Goal: Task Accomplishment & Management: Use online tool/utility

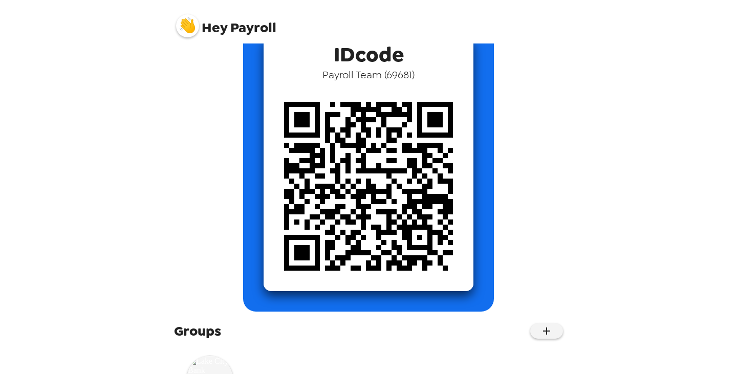
scroll to position [128, 0]
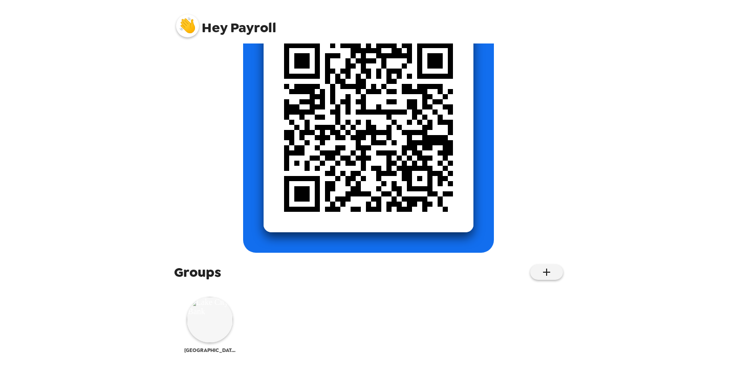
click at [210, 317] on img at bounding box center [210, 320] width 46 height 46
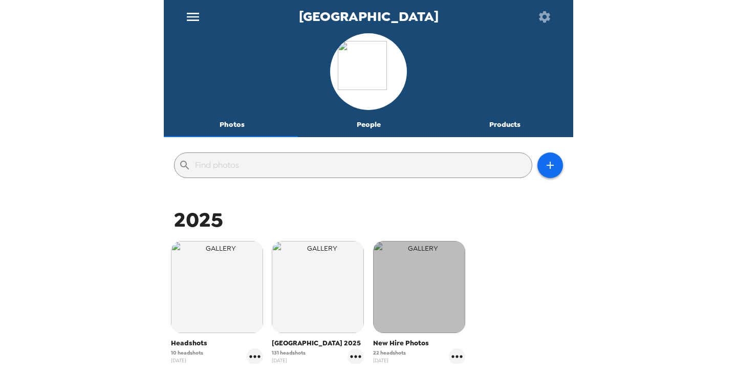
click at [415, 290] on img "button" at bounding box center [419, 287] width 92 height 92
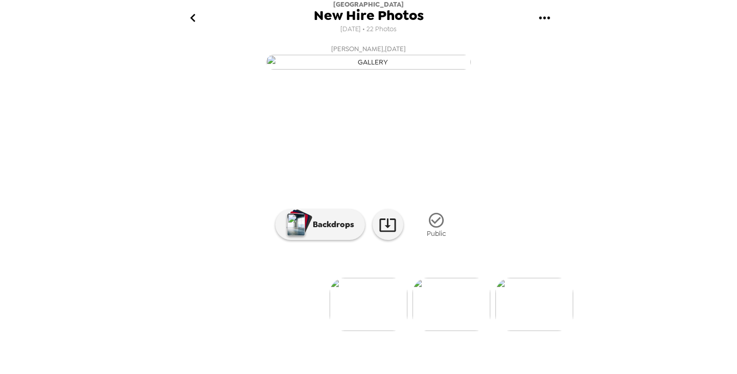
scroll to position [76, 0]
click at [480, 328] on img at bounding box center [451, 304] width 78 height 53
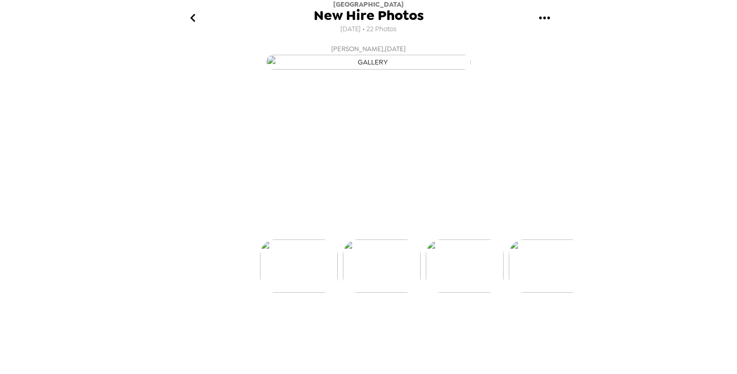
scroll to position [0, 83]
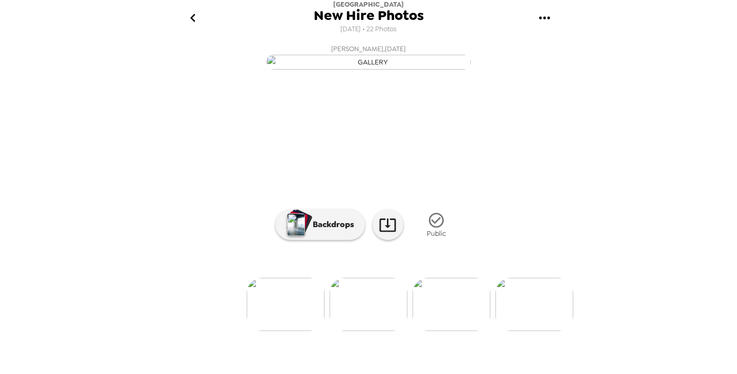
click at [466, 331] on img at bounding box center [451, 304] width 78 height 53
click at [461, 331] on img at bounding box center [452, 304] width 78 height 53
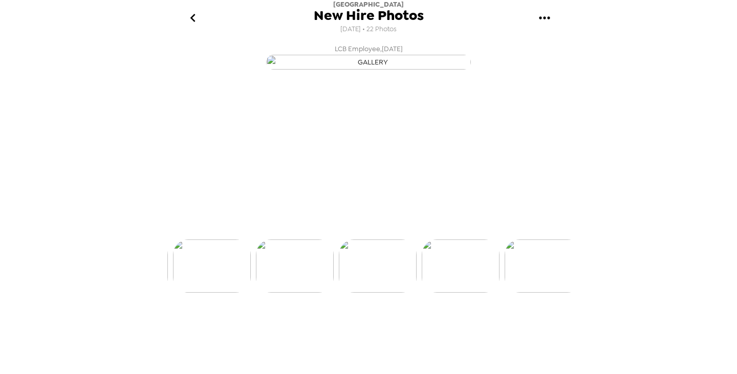
scroll to position [0, 248]
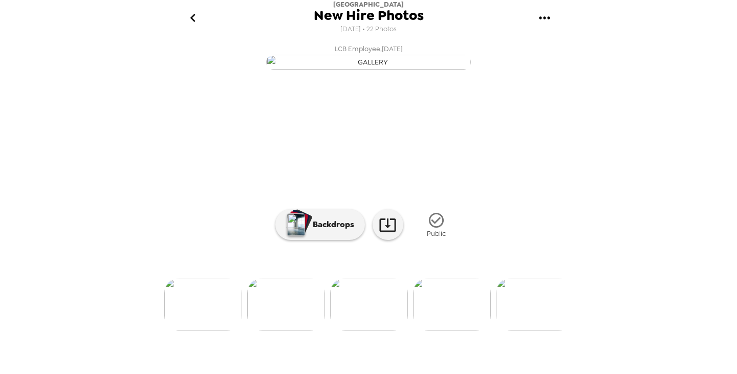
click at [469, 331] on img at bounding box center [452, 304] width 78 height 53
click at [537, 331] on img at bounding box center [535, 304] width 78 height 53
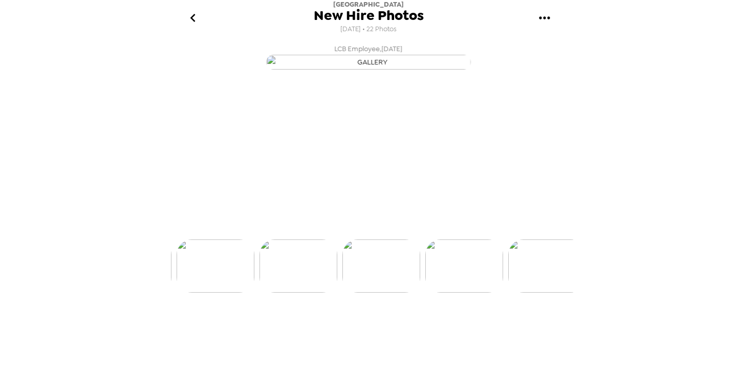
scroll to position [0, 496]
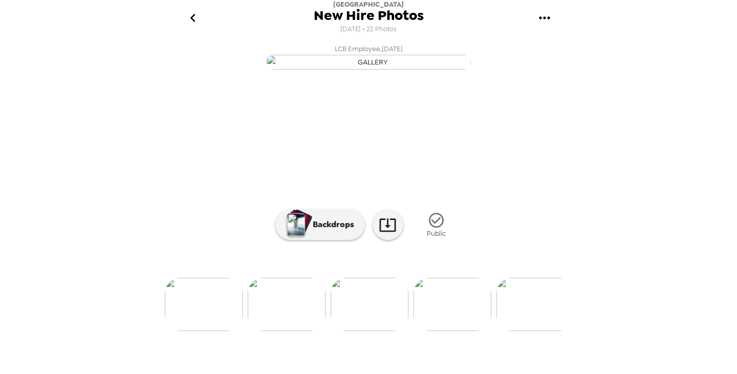
click at [548, 331] on img at bounding box center [535, 304] width 78 height 53
click at [542, 331] on img at bounding box center [536, 304] width 78 height 53
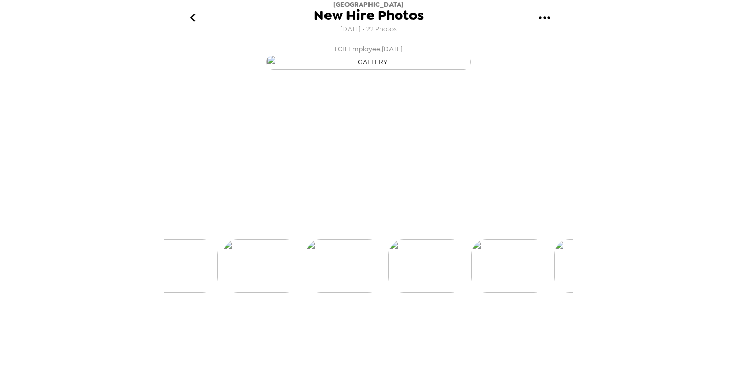
scroll to position [0, 827]
